Goal: Transaction & Acquisition: Purchase product/service

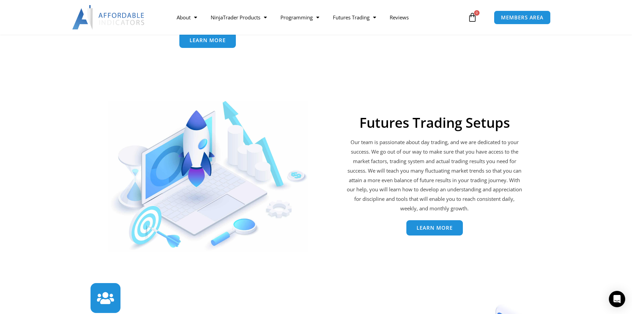
scroll to position [1371, 0]
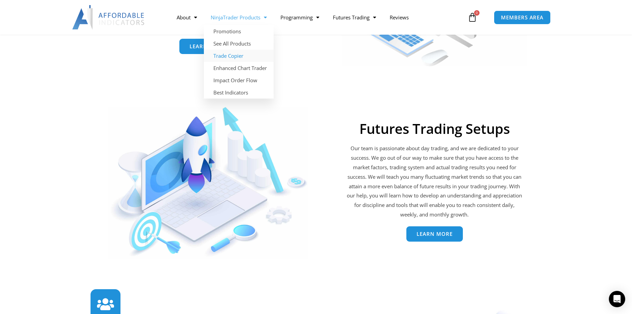
click at [239, 55] on link "Trade Copier" at bounding box center [239, 56] width 70 height 12
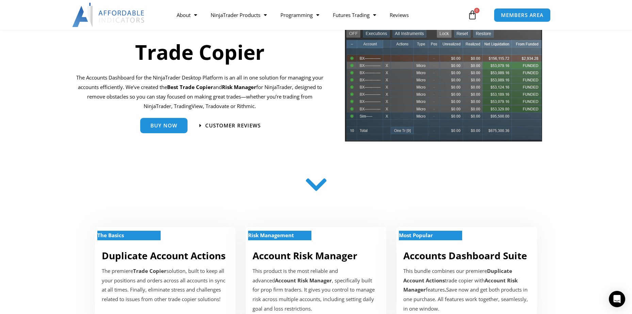
scroll to position [68, 0]
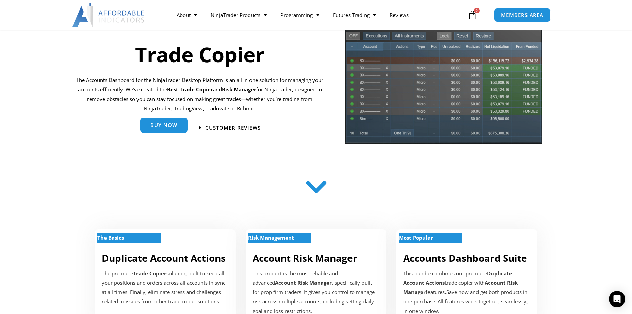
click at [183, 130] on link "Buy Now" at bounding box center [163, 125] width 47 height 15
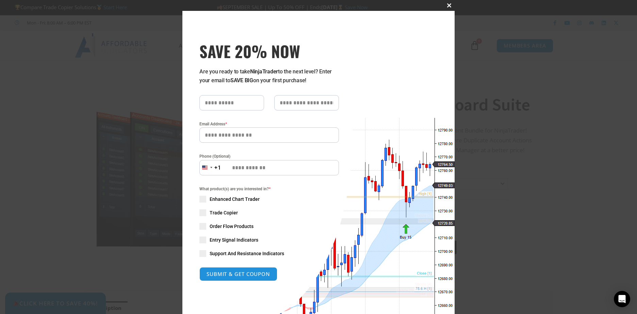
click at [444, 4] on span at bounding box center [449, 5] width 11 height 4
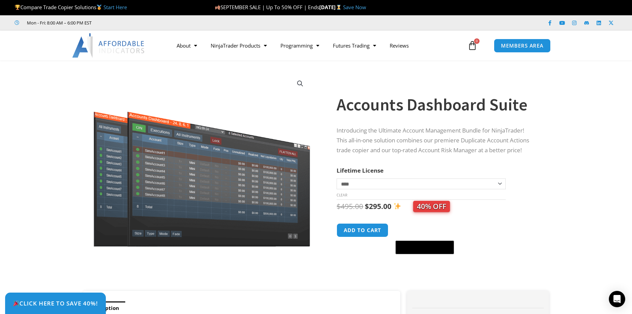
click at [467, 187] on select "**********" at bounding box center [420, 184] width 169 height 11
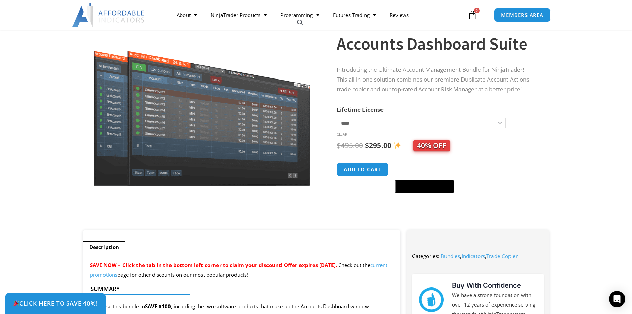
scroll to position [68, 0]
